Goal: Transaction & Acquisition: Subscribe to service/newsletter

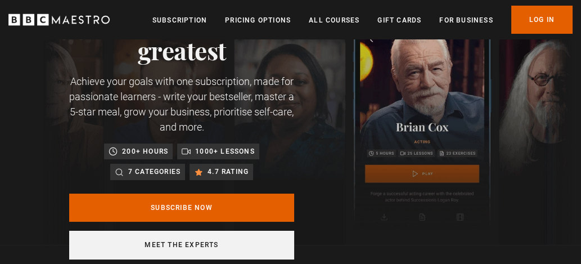
scroll to position [0, 149]
click at [177, 241] on link "Meet the experts" at bounding box center [181, 245] width 225 height 29
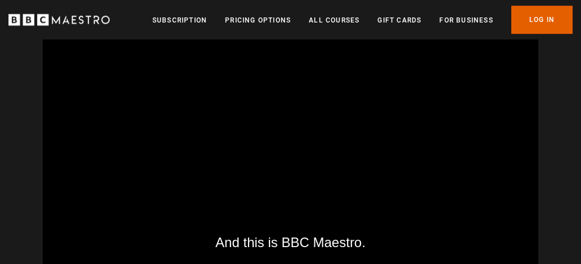
scroll to position [1575, 0]
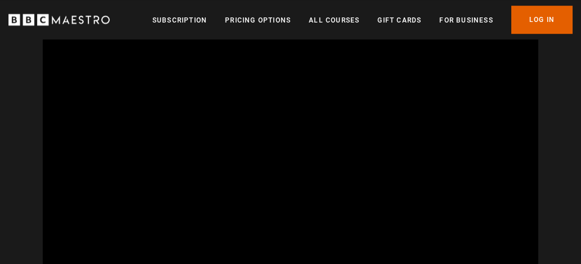
drag, startPoint x: 403, startPoint y: 216, endPoint x: 552, endPoint y: 118, distance: 177.8
click at [552, 118] on div "Meet the experts Video Player is loading. Play BBC Maestro Trailer 10s Skip Bac…" at bounding box center [290, 125] width 581 height 321
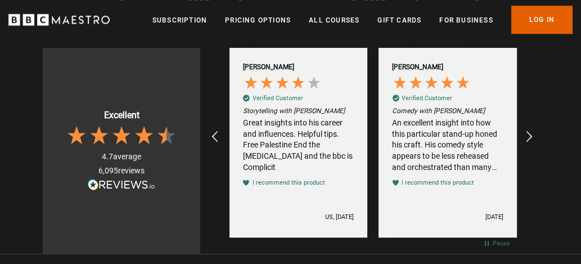
scroll to position [0, 2240]
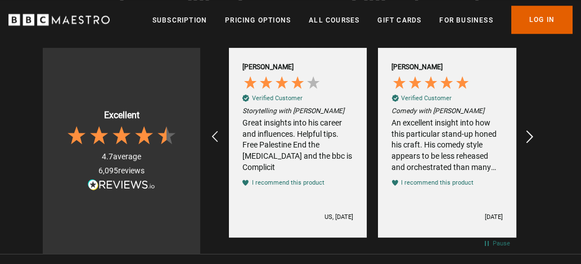
click at [531, 130] on icon "REVIEWS.io Carousel Scroll Right" at bounding box center [530, 137] width 16 height 16
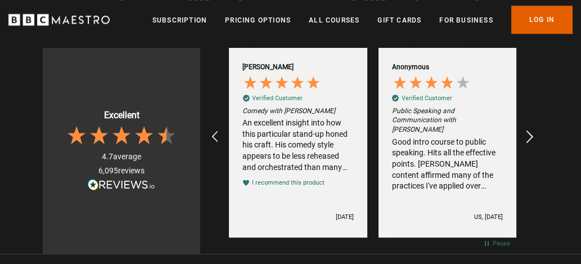
scroll to position [0, 2389]
click at [531, 130] on icon "REVIEWS.io Carousel Scroll Right" at bounding box center [530, 137] width 16 height 16
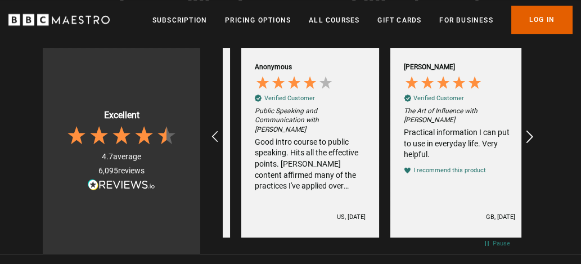
scroll to position [0, 2538]
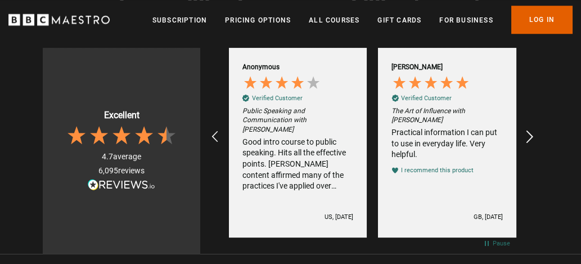
click at [531, 130] on icon "REVIEWS.io Carousel Scroll Right" at bounding box center [530, 137] width 16 height 16
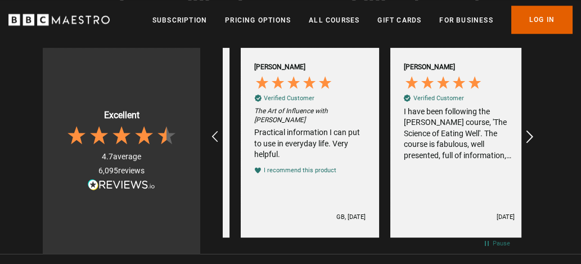
scroll to position [0, 2687]
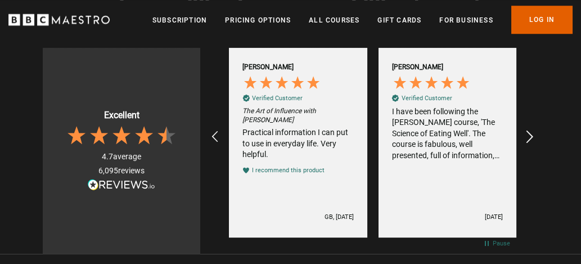
click at [531, 130] on icon "REVIEWS.io Carousel Scroll Right" at bounding box center [530, 137] width 16 height 16
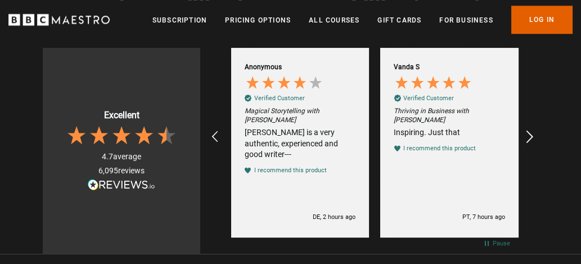
scroll to position [0, 149]
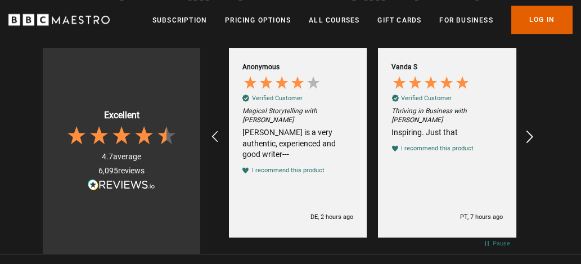
click at [531, 130] on icon "REVIEWS.io Carousel Scroll Right" at bounding box center [530, 137] width 16 height 16
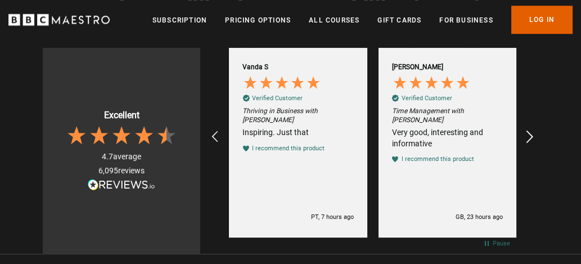
scroll to position [0, 299]
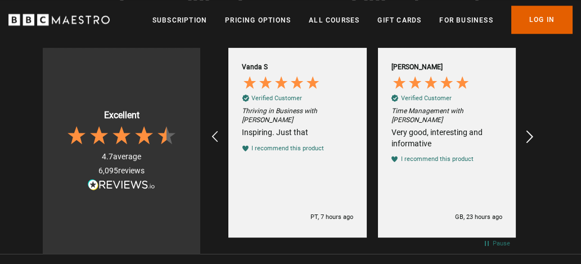
click at [531, 130] on icon "REVIEWS.io Carousel Scroll Right" at bounding box center [530, 137] width 16 height 16
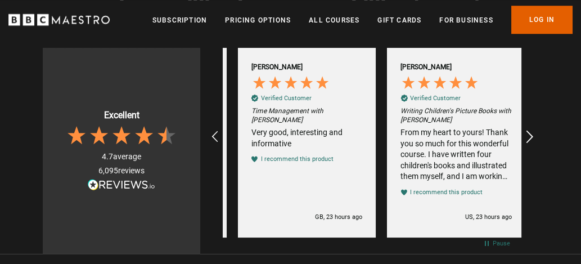
scroll to position [0, 448]
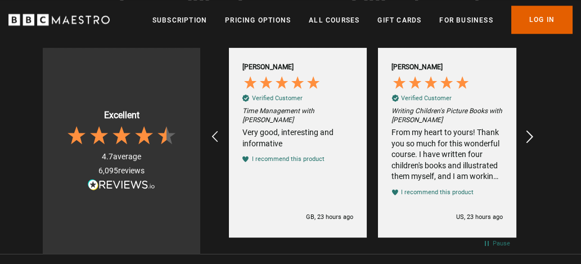
click at [531, 130] on icon "REVIEWS.io Carousel Scroll Right" at bounding box center [530, 137] width 16 height 16
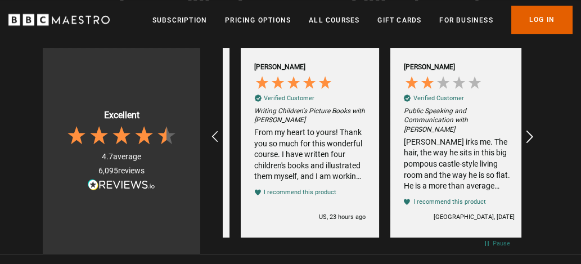
scroll to position [0, 597]
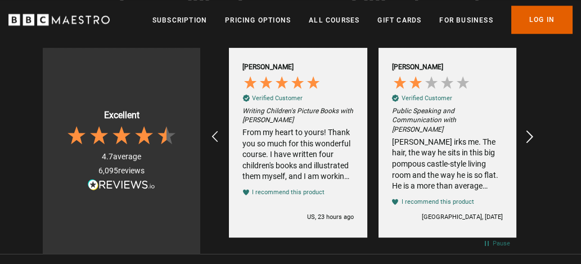
click at [531, 130] on icon "REVIEWS.io Carousel Scroll Right" at bounding box center [530, 137] width 16 height 16
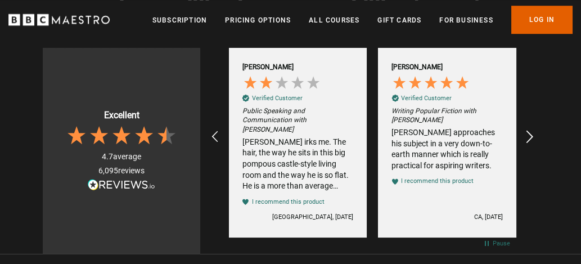
click at [531, 130] on icon "REVIEWS.io Carousel Scroll Right" at bounding box center [530, 137] width 16 height 16
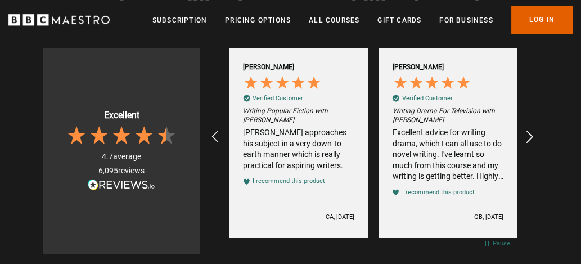
scroll to position [0, 895]
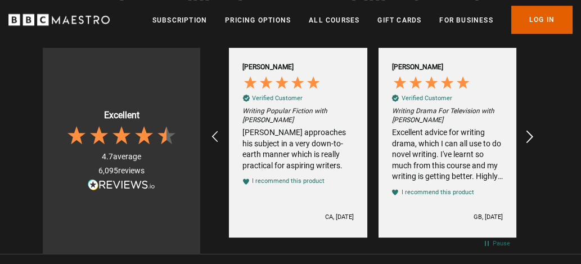
click at [531, 129] on icon "REVIEWS.io Carousel Scroll Right" at bounding box center [530, 137] width 16 height 16
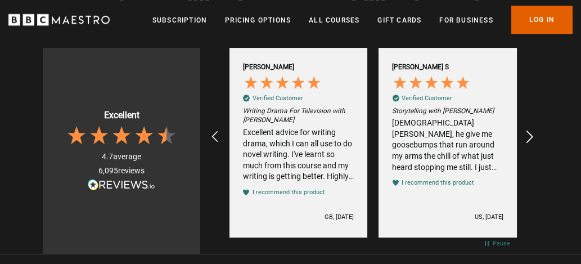
scroll to position [0, 1045]
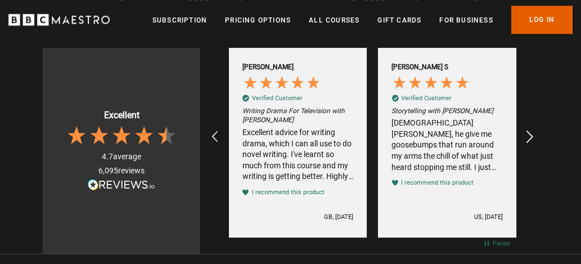
click at [530, 130] on icon "REVIEWS.io Carousel Scroll Right" at bounding box center [530, 137] width 16 height 16
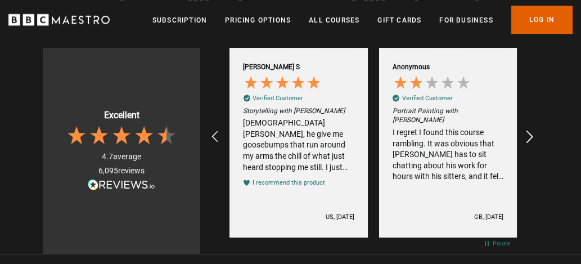
scroll to position [0, 1194]
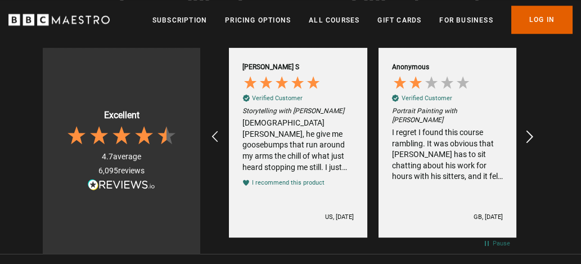
click at [530, 130] on icon "REVIEWS.io Carousel Scroll Right" at bounding box center [530, 137] width 16 height 16
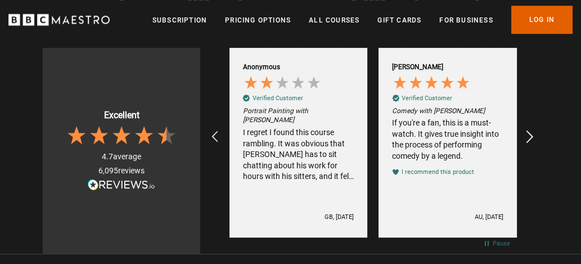
scroll to position [0, 1344]
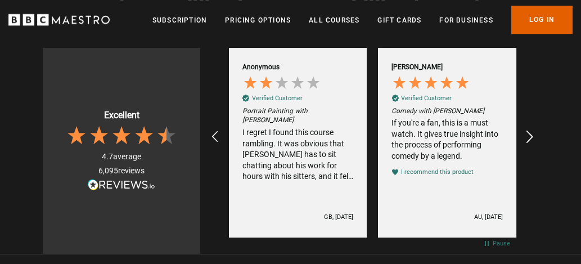
click at [530, 130] on icon "REVIEWS.io Carousel Scroll Right" at bounding box center [530, 137] width 16 height 16
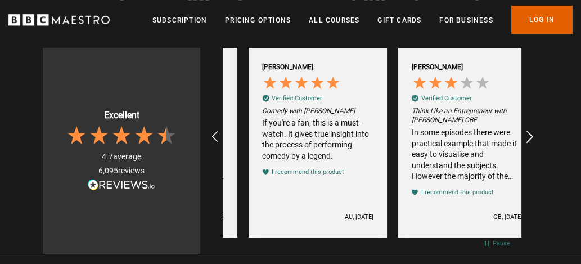
scroll to position [0, 1493]
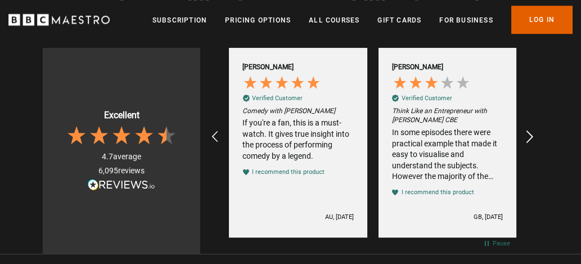
click at [530, 130] on icon "REVIEWS.io Carousel Scroll Right" at bounding box center [530, 137] width 16 height 16
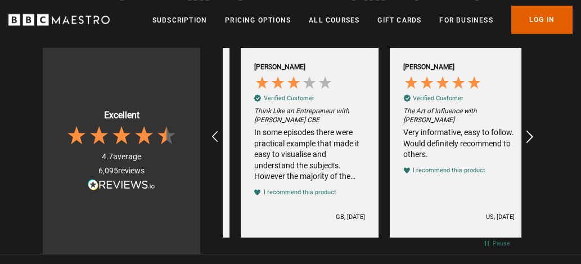
scroll to position [0, 1642]
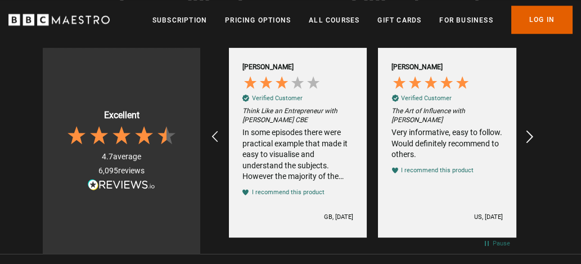
click at [530, 130] on icon "REVIEWS.io Carousel Scroll Right" at bounding box center [530, 137] width 16 height 16
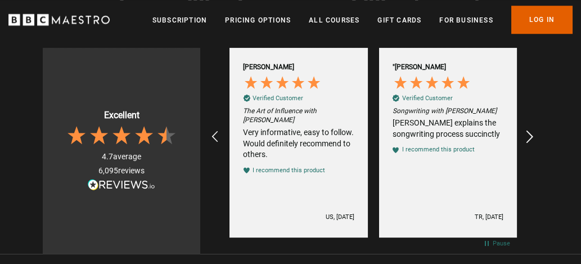
scroll to position [0, 1791]
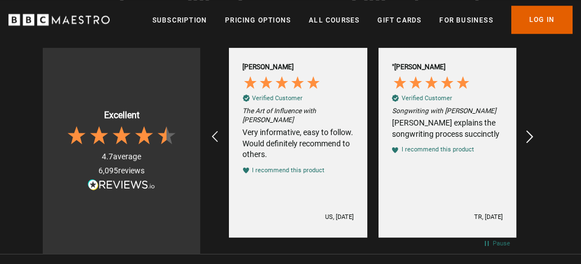
click at [530, 130] on icon "REVIEWS.io Carousel Scroll Right" at bounding box center [530, 137] width 16 height 16
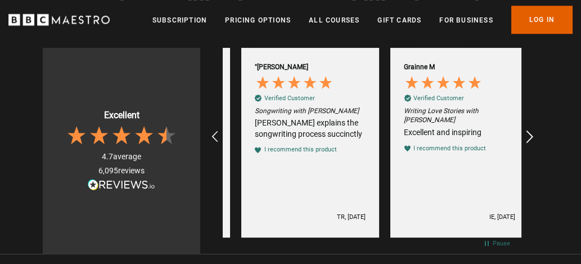
scroll to position [0, 1940]
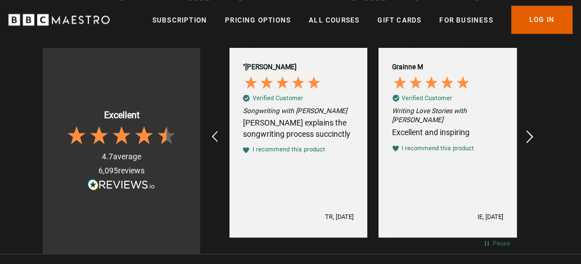
click at [530, 130] on icon "REVIEWS.io Carousel Scroll Right" at bounding box center [530, 137] width 16 height 16
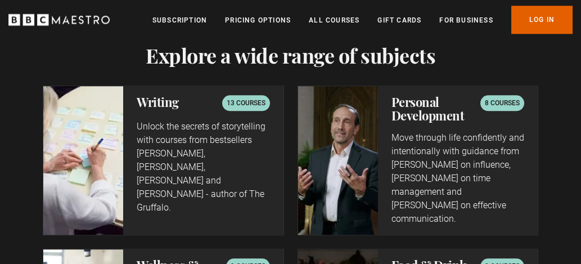
scroll to position [2163, 0]
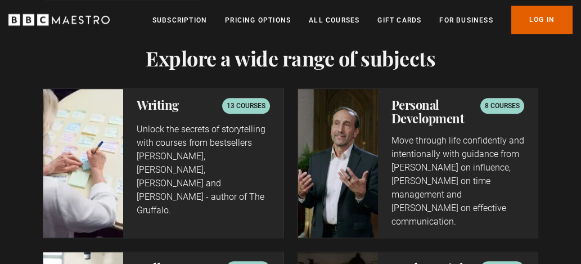
drag, startPoint x: 220, startPoint y: 181, endPoint x: 546, endPoint y: 173, distance: 325.8
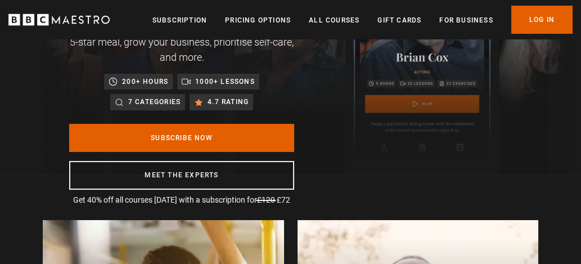
scroll to position [147, 0]
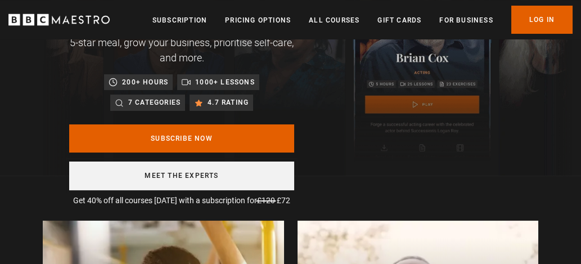
click at [181, 172] on link "Meet the experts" at bounding box center [181, 175] width 225 height 29
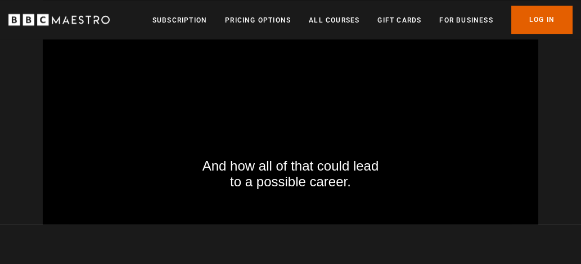
scroll to position [0, 1940]
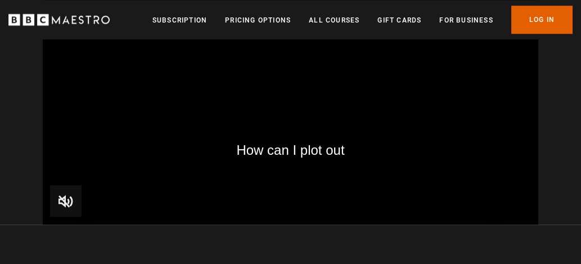
click at [431, 133] on video "Video Player" at bounding box center [291, 84] width 496 height 279
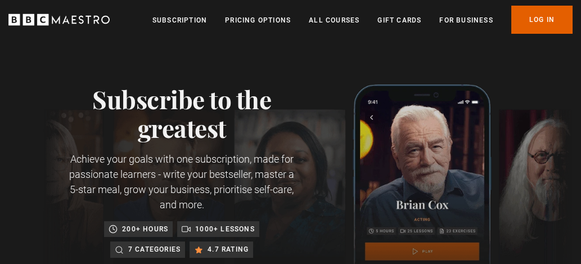
scroll to position [0, 2389]
click at [344, 20] on link "All Courses" at bounding box center [334, 20] width 51 height 11
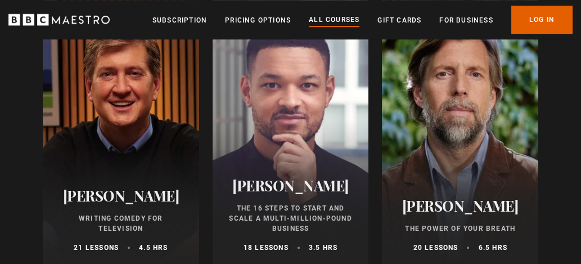
scroll to position [1376, 0]
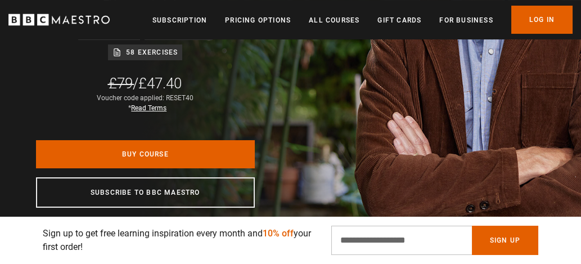
scroll to position [0, 299]
click at [291, 137] on div "James Nestor The Power of Your Breath Learn to breathe better and live better w…" at bounding box center [145, 49] width 291 height 451
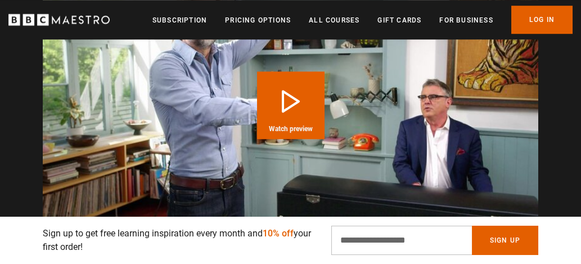
scroll to position [0, 746]
click at [507, 239] on button "Sign Up" at bounding box center [505, 240] width 66 height 29
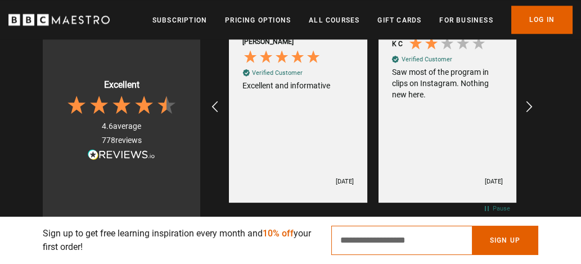
scroll to position [2255, 0]
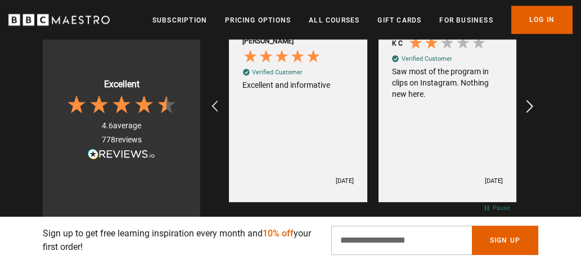
click at [530, 103] on icon "REVIEWS.io Carousel Scroll Right" at bounding box center [530, 106] width 16 height 16
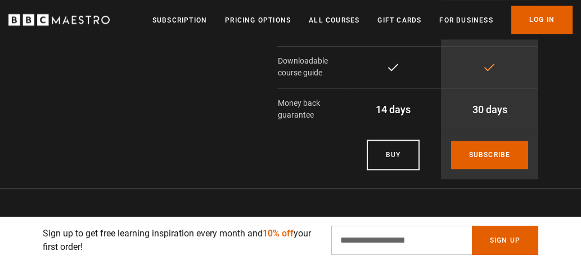
scroll to position [2684, 0]
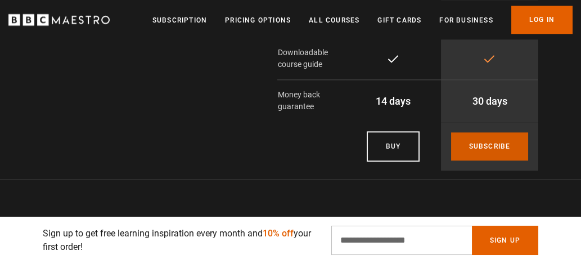
click at [494, 144] on link "Subscribe" at bounding box center [490, 146] width 78 height 28
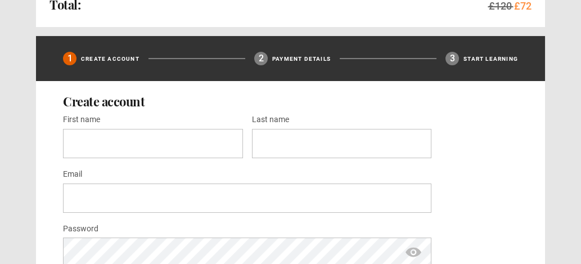
scroll to position [318, 0]
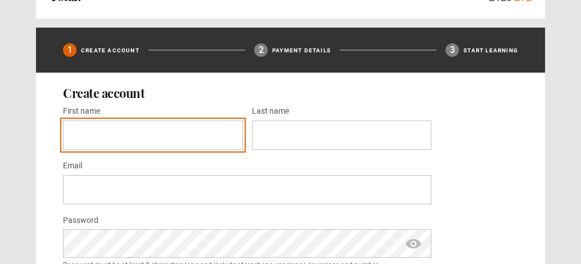
click at [152, 130] on input "First name *" at bounding box center [153, 134] width 180 height 29
type input "***"
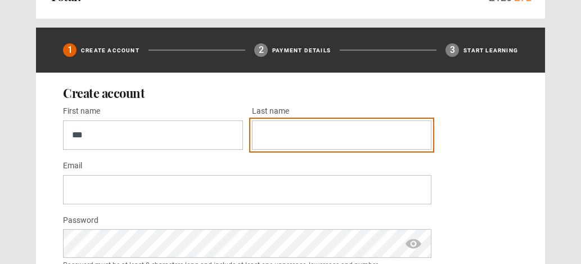
drag, startPoint x: 278, startPoint y: 138, endPoint x: 265, endPoint y: 139, distance: 12.4
click at [265, 139] on input "Last name *" at bounding box center [342, 134] width 180 height 29
type input "*****"
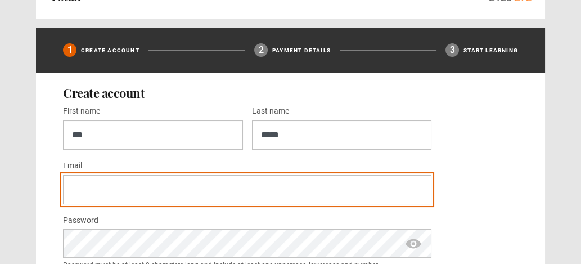
click at [136, 187] on input "Email *" at bounding box center [247, 189] width 368 height 29
type input "**********"
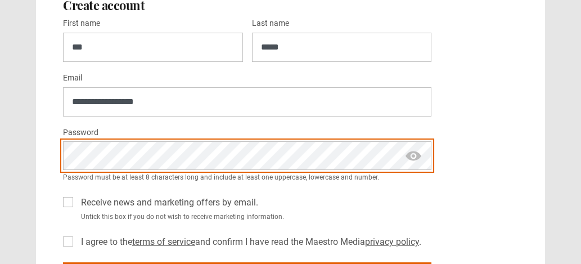
scroll to position [406, 0]
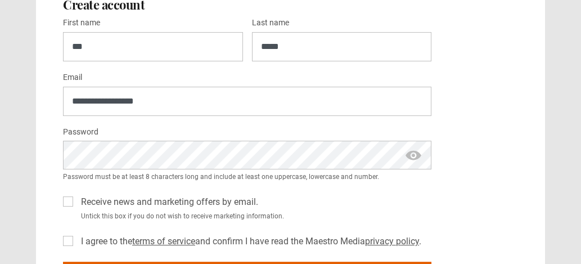
click at [414, 153] on span "show password" at bounding box center [413, 155] width 18 height 29
click at [414, 153] on span "hide password" at bounding box center [413, 155] width 18 height 29
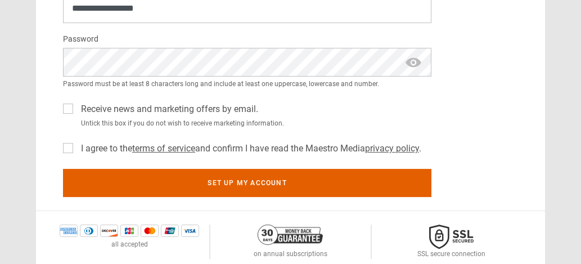
scroll to position [508, 0]
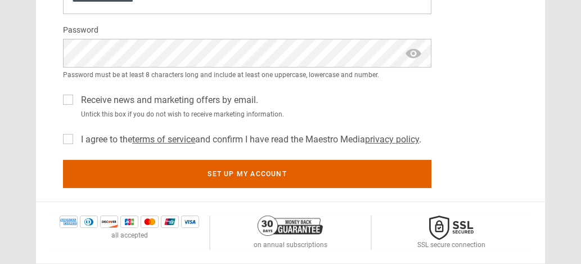
click at [76, 138] on label "I agree to the terms of service and confirm I have read the Maestro Media priva…" at bounding box center [248, 139] width 345 height 13
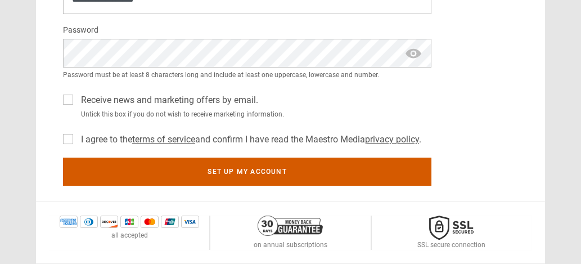
click at [229, 173] on button "Set up my account" at bounding box center [247, 171] width 368 height 28
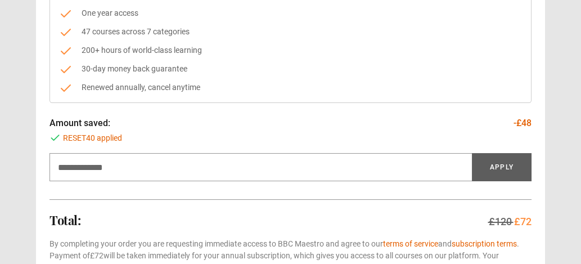
scroll to position [186, 0]
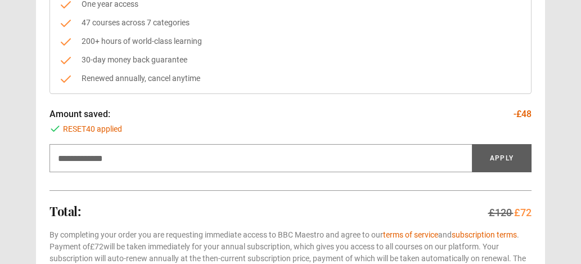
click at [217, 206] on div "Total: £120 £72" at bounding box center [290, 212] width 482 height 16
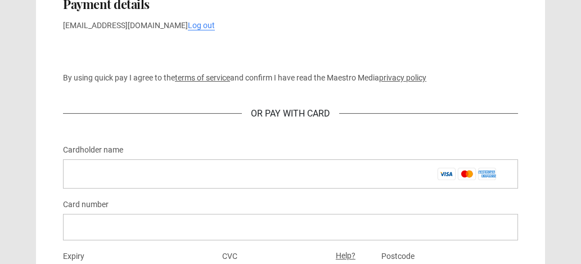
scroll to position [577, 0]
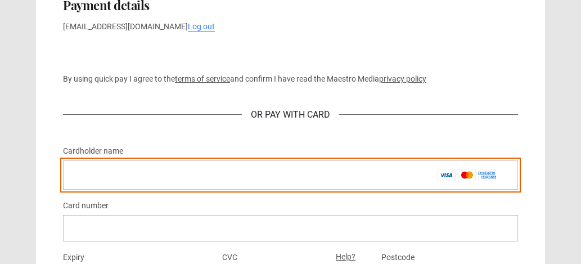
click at [82, 174] on input "Cardholder name *" at bounding box center [290, 174] width 455 height 29
type input "**********"
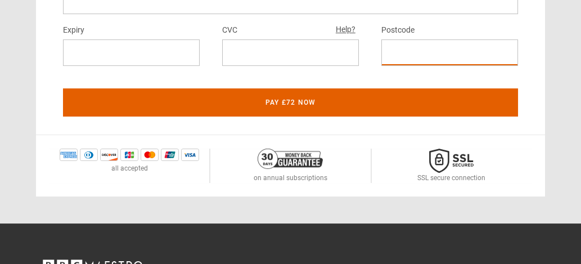
scroll to position [805, 0]
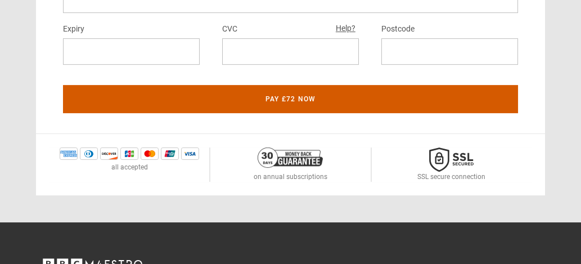
click at [309, 102] on button "Pay £72 now" at bounding box center [290, 99] width 455 height 28
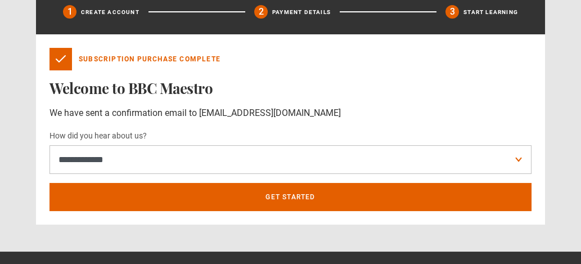
scroll to position [371, 0]
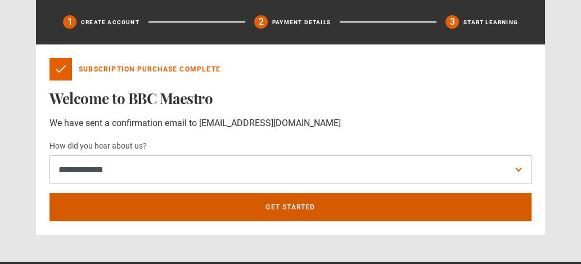
click at [299, 206] on link "Get Started" at bounding box center [290, 207] width 482 height 28
click at [289, 206] on link "Get Started" at bounding box center [290, 207] width 482 height 28
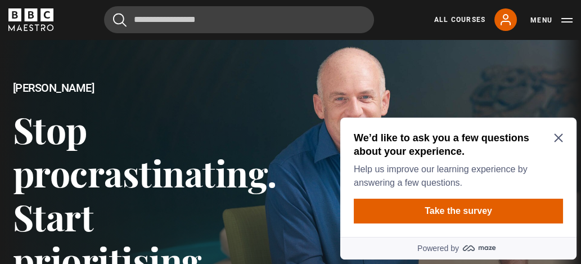
click at [557, 139] on icon "Close Maze Prompt" at bounding box center [558, 138] width 8 height 8
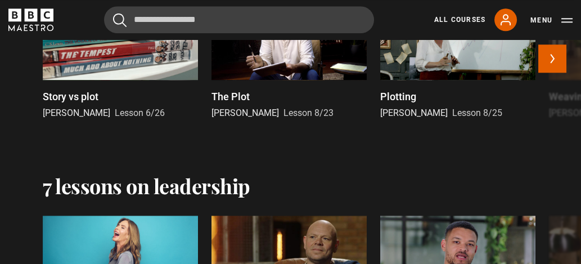
scroll to position [2122, 0]
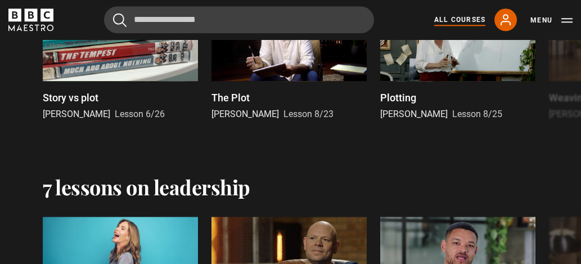
click at [471, 18] on link "All Courses" at bounding box center [459, 20] width 51 height 10
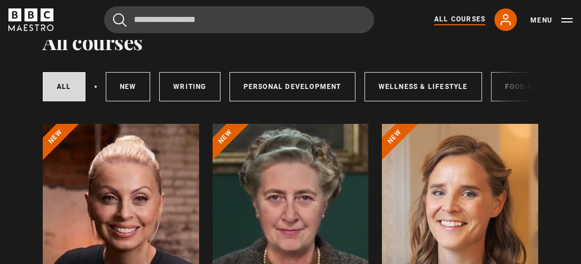
scroll to position [56, 0]
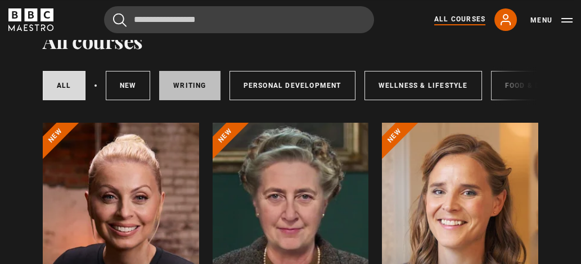
click at [191, 84] on link "Writing" at bounding box center [189, 85] width 61 height 29
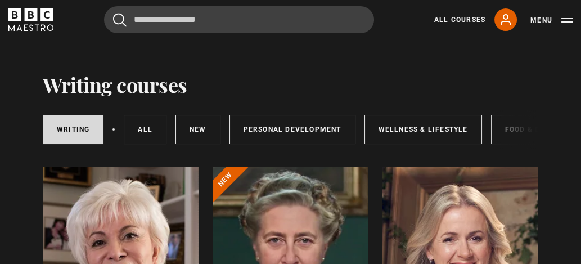
scroll to position [11, 0]
drag, startPoint x: 230, startPoint y: 5, endPoint x: 281, endPoint y: 62, distance: 76.5
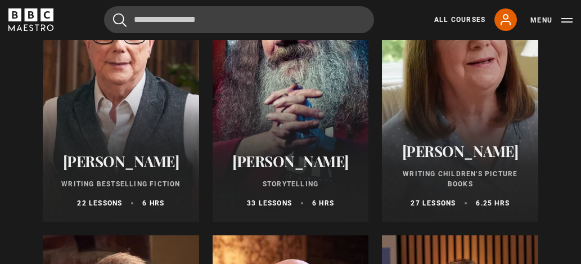
scroll to position [510, 0]
click at [305, 125] on div at bounding box center [291, 87] width 156 height 270
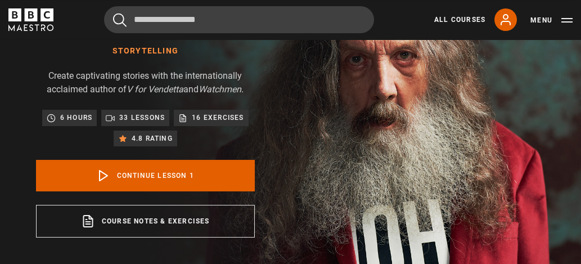
scroll to position [111, 0]
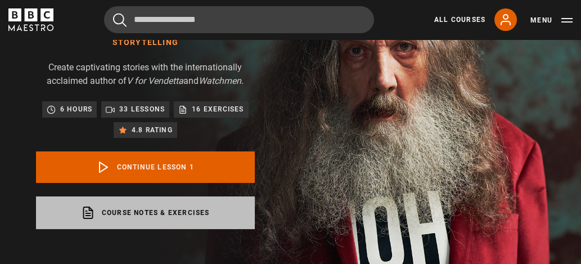
click at [165, 211] on link "Course notes & exercises opens in a new tab" at bounding box center [145, 212] width 219 height 33
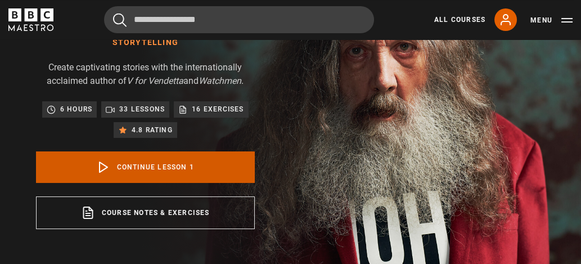
click at [161, 166] on link "Continue lesson 1" at bounding box center [145, 166] width 219 height 31
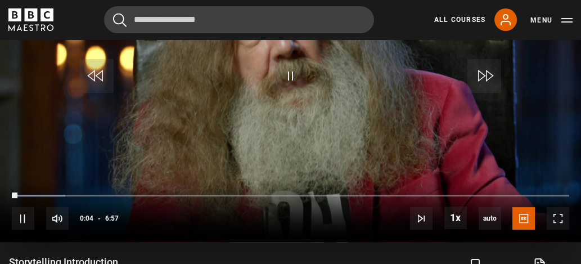
scroll to position [586, 0]
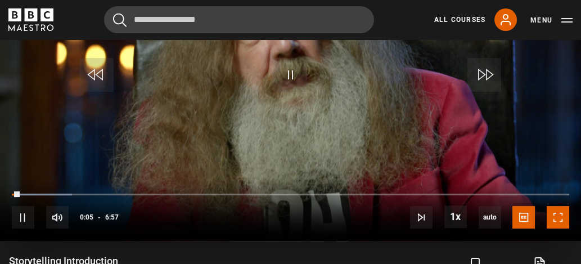
click at [560, 213] on span "Video Player" at bounding box center [558, 217] width 22 height 22
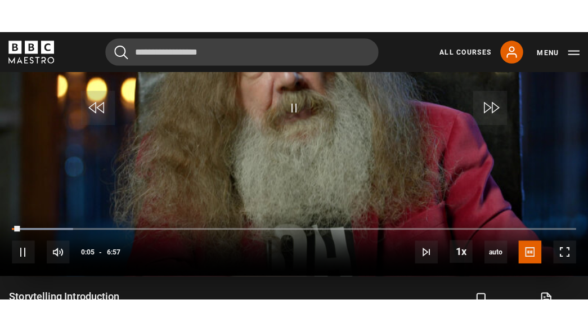
scroll to position [562, 0]
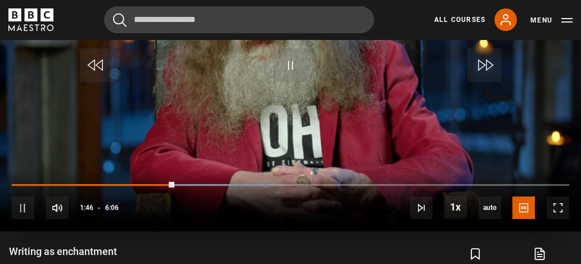
scroll to position [586, 0]
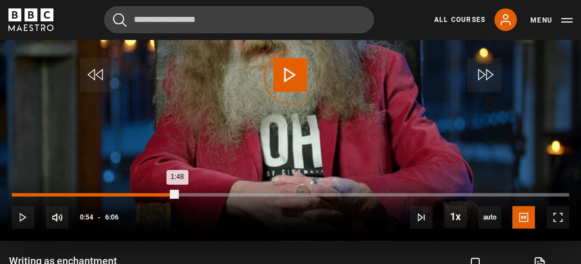
click at [94, 193] on div "0:54" at bounding box center [95, 194] width 2 height 3
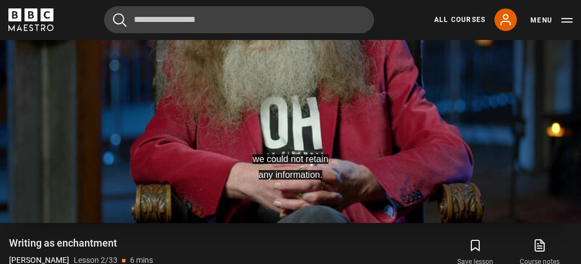
scroll to position [606, 0]
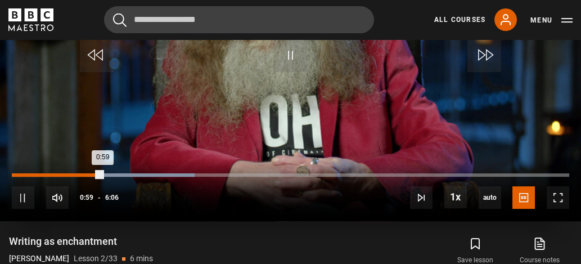
click at [44, 174] on div "Loaded : 32.79% 0:21 0:59" at bounding box center [290, 174] width 557 height 3
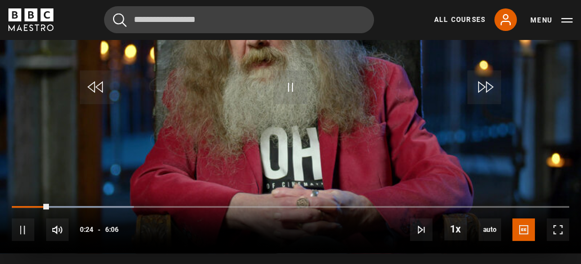
scroll to position [579, 0]
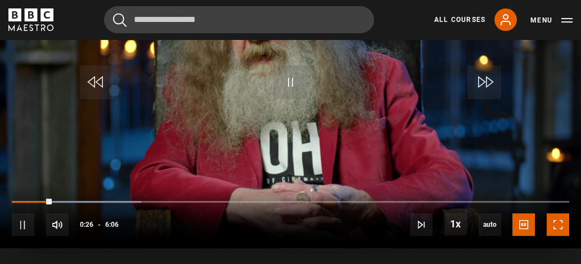
click at [559, 224] on span "Video Player" at bounding box center [558, 224] width 22 height 22
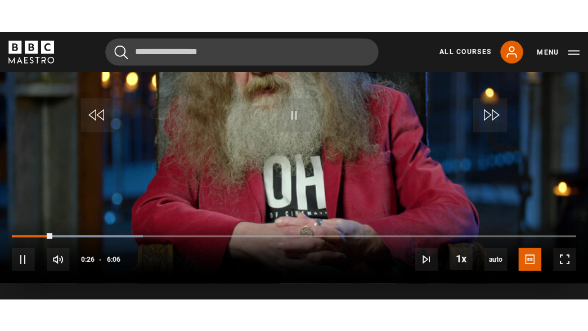
scroll to position [562, 0]
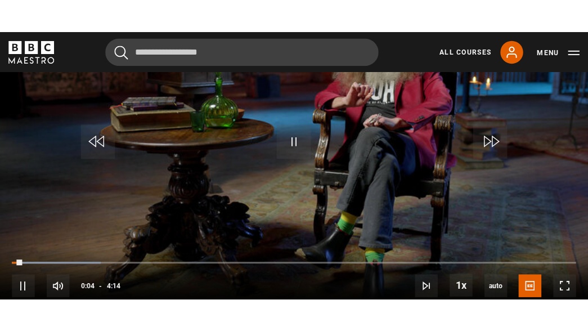
scroll to position [562, 0]
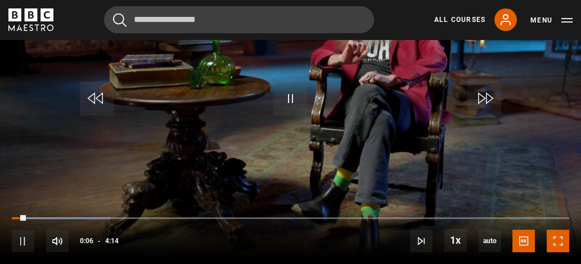
click at [557, 240] on span "Video Player" at bounding box center [558, 240] width 22 height 22
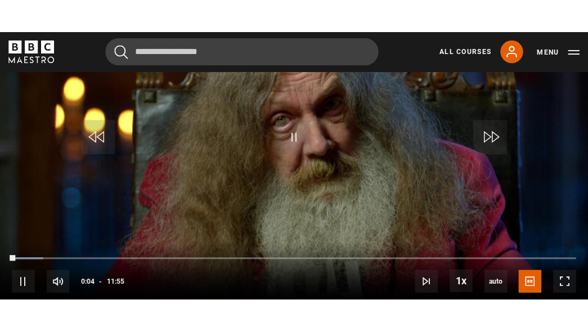
scroll to position [557, 0]
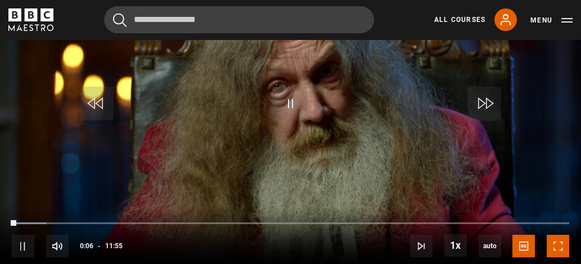
click at [558, 244] on span "Video Player" at bounding box center [558, 246] width 22 height 22
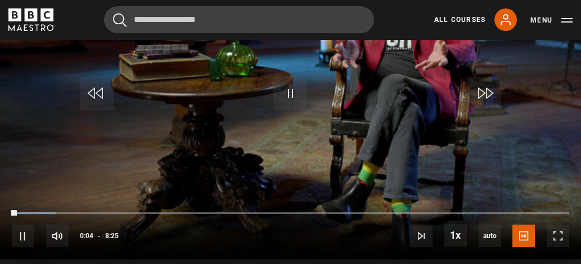
scroll to position [568, 0]
click at [559, 232] on span "Video Player" at bounding box center [558, 235] width 22 height 22
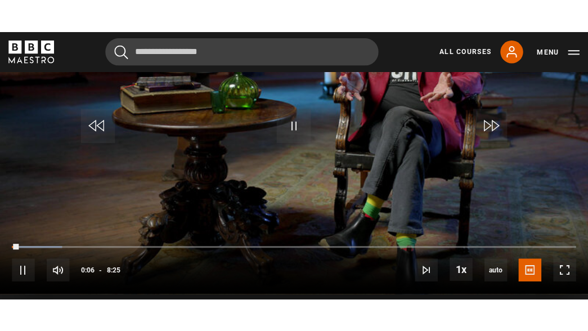
scroll to position [562, 0]
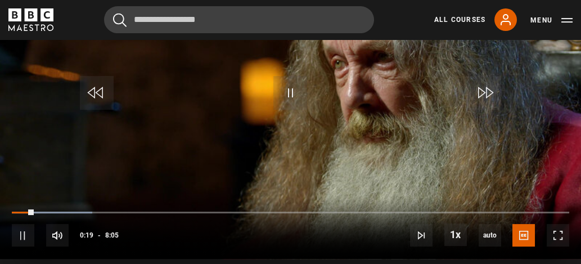
scroll to position [569, 0]
click at [557, 235] on span "Video Player" at bounding box center [558, 234] width 22 height 22
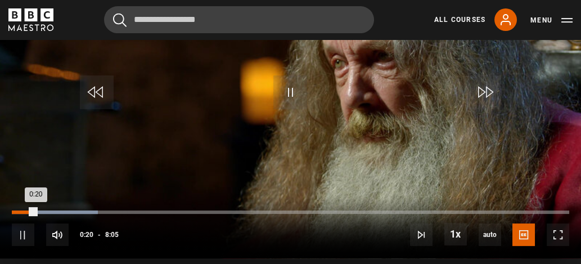
scroll to position [562, 0]
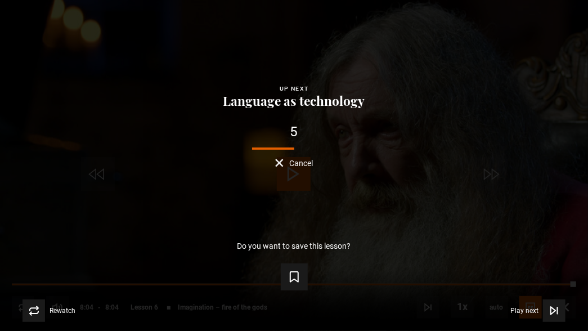
click at [449, 163] on div "5 Cancel" at bounding box center [294, 146] width 552 height 43
click at [308, 160] on span "Cancel" at bounding box center [301, 163] width 24 height 8
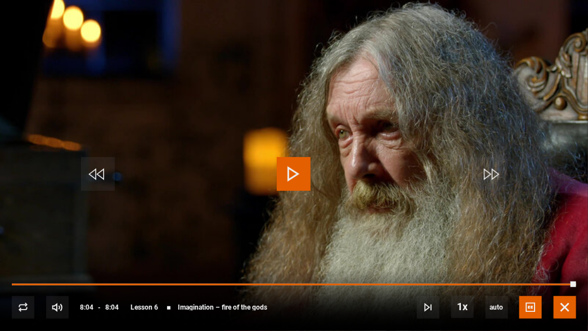
drag, startPoint x: 565, startPoint y: 307, endPoint x: 571, endPoint y: 258, distance: 49.3
click at [565, 263] on span "Video Player" at bounding box center [564, 307] width 22 height 22
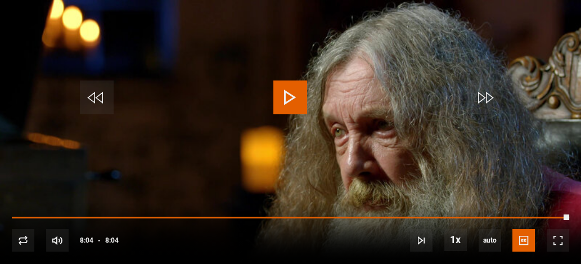
scroll to position [1042, 0]
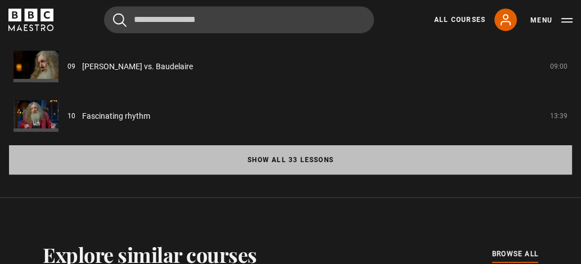
click at [310, 156] on button "Show all 33 lessons" at bounding box center [290, 159] width 563 height 29
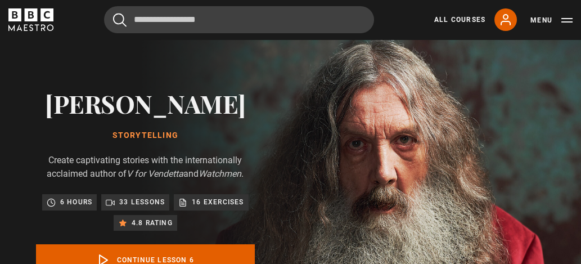
scroll to position [0, 0]
